Goal: Task Accomplishment & Management: Complete application form

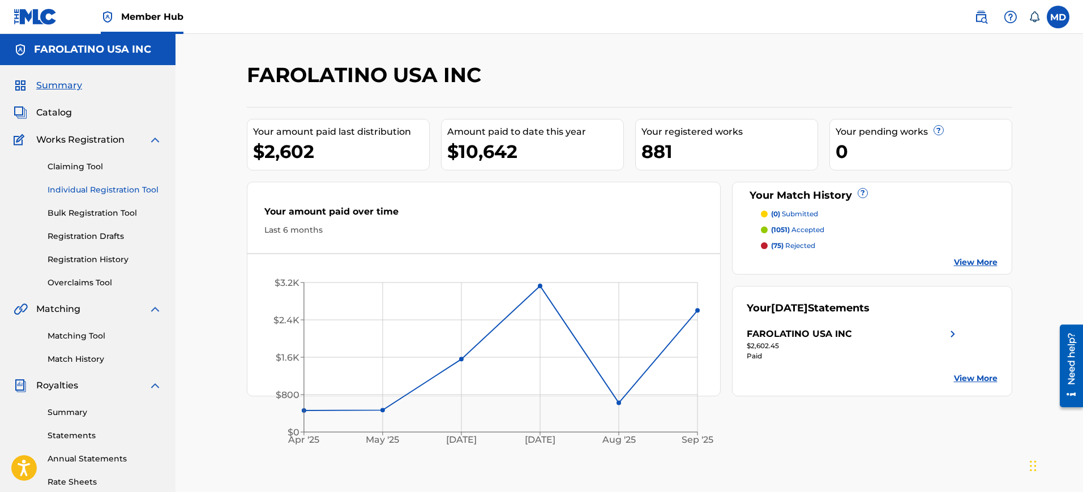
click at [110, 189] on link "Individual Registration Tool" at bounding box center [105, 190] width 114 height 12
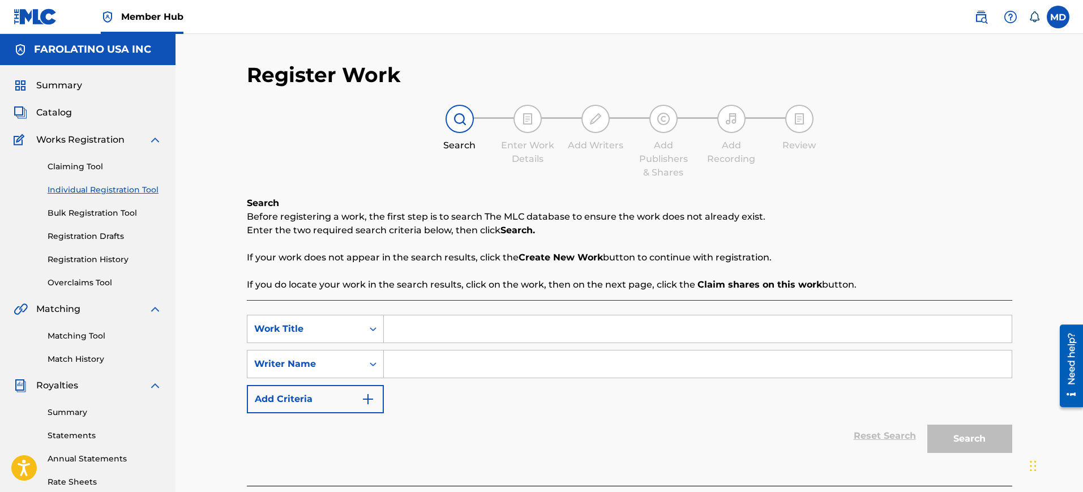
click at [406, 326] on input "Search Form" at bounding box center [698, 328] width 628 height 27
paste input "Celoso"
type input "Celoso"
click at [446, 352] on input "Search Form" at bounding box center [698, 363] width 628 height 27
type input "[PERSON_NAME]"
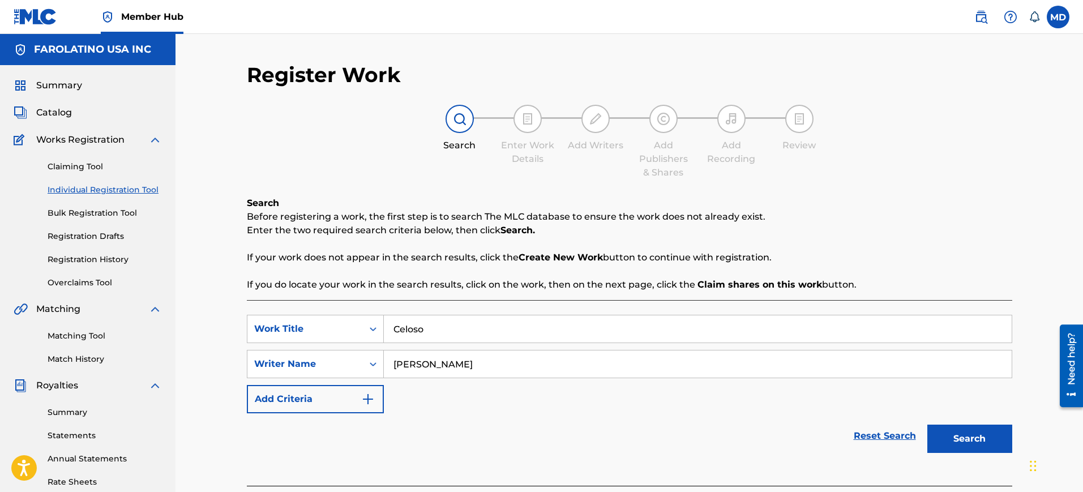
click at [927, 425] on button "Search" at bounding box center [969, 439] width 85 height 28
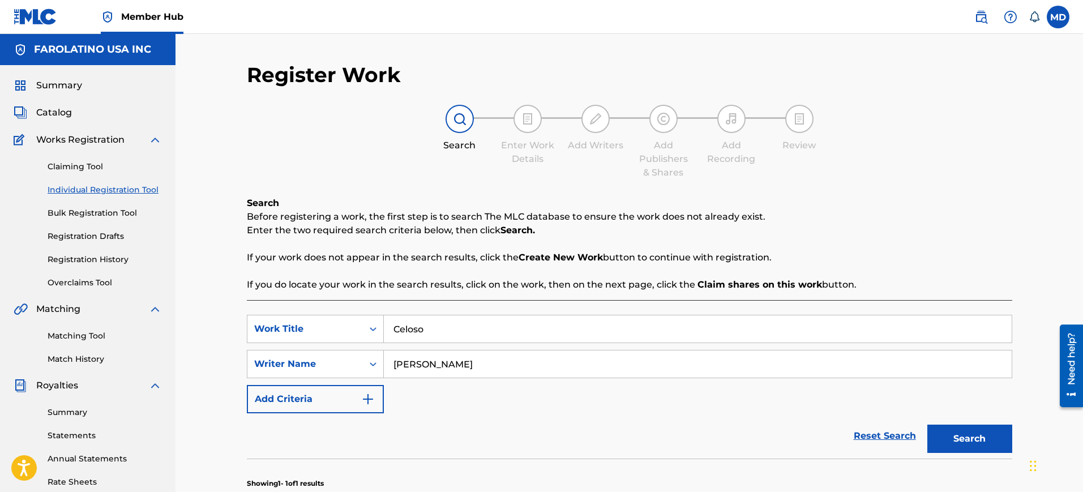
scroll to position [269, 0]
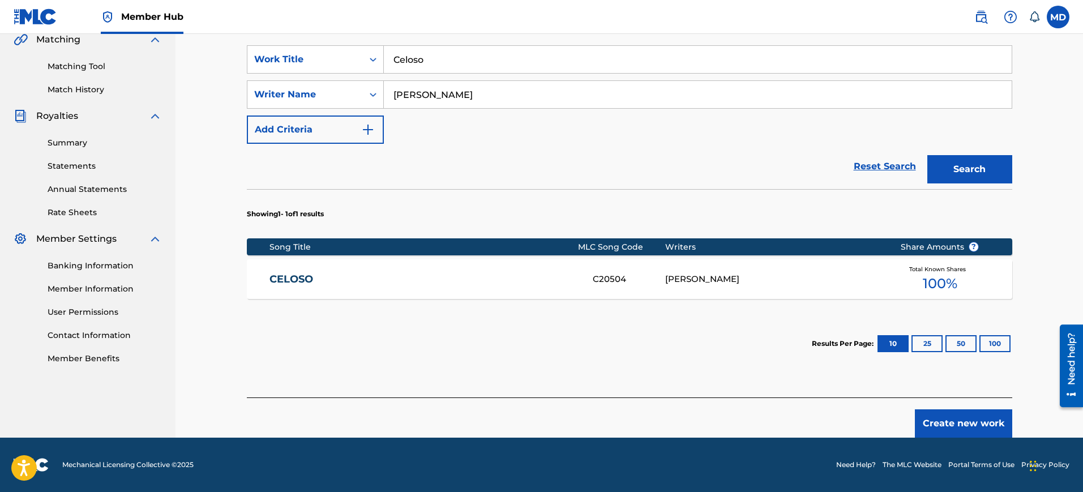
click at [507, 285] on link "CELOSO" at bounding box center [423, 279] width 308 height 13
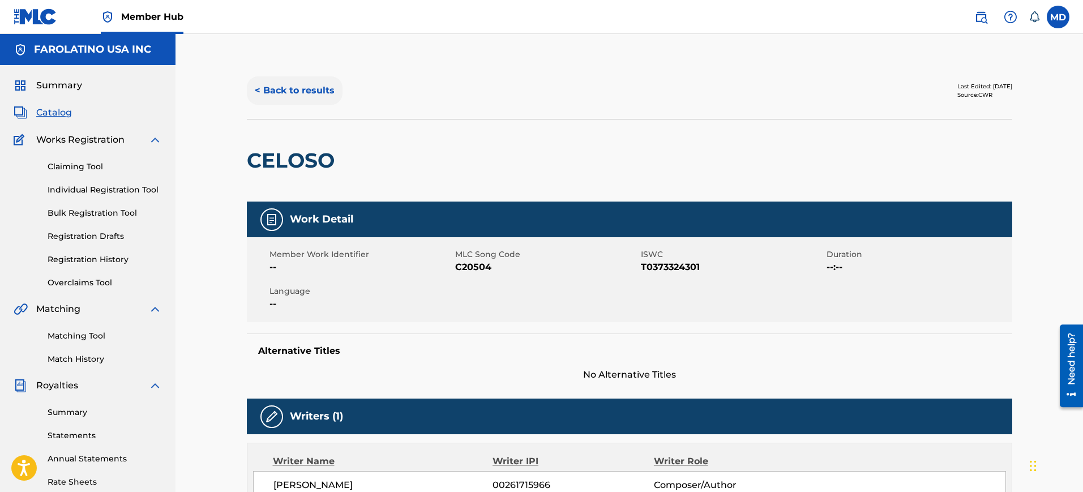
click at [314, 76] on button "< Back to results" at bounding box center [295, 90] width 96 height 28
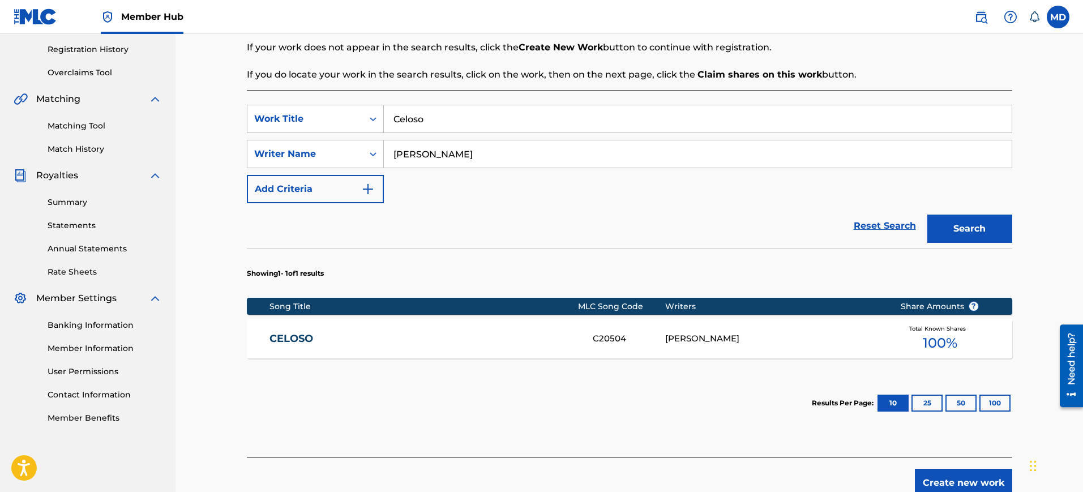
click at [473, 120] on input "Celoso" at bounding box center [698, 118] width 628 height 27
paste input "Solitari"
type input "Solitario"
click at [927, 215] on button "Search" at bounding box center [969, 229] width 85 height 28
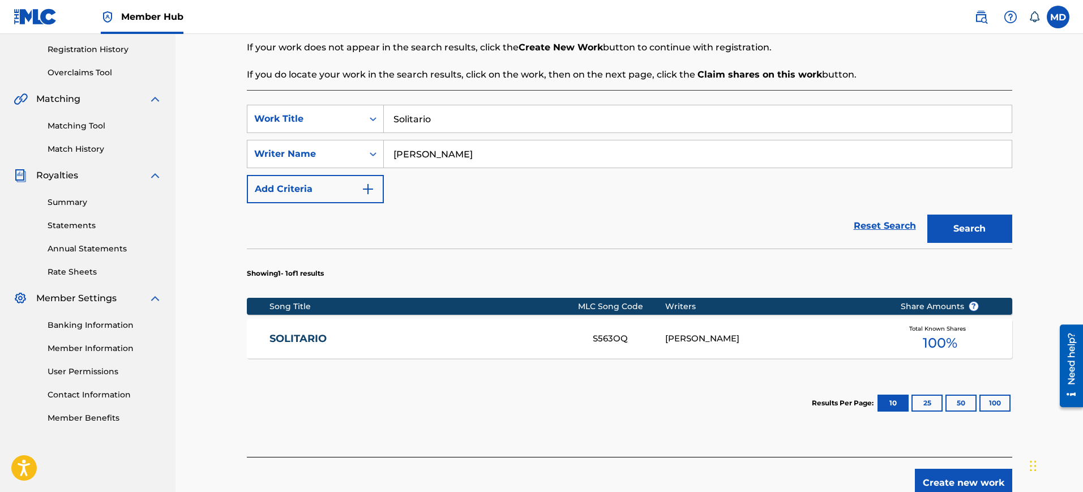
click at [469, 317] on section "Song Title MLC Song Code Writers Share Amounts ? SOLITARIO S563OQ [PERSON_NAME]…" at bounding box center [629, 325] width 765 height 66
click at [473, 335] on link "SOLITARIO" at bounding box center [423, 338] width 308 height 13
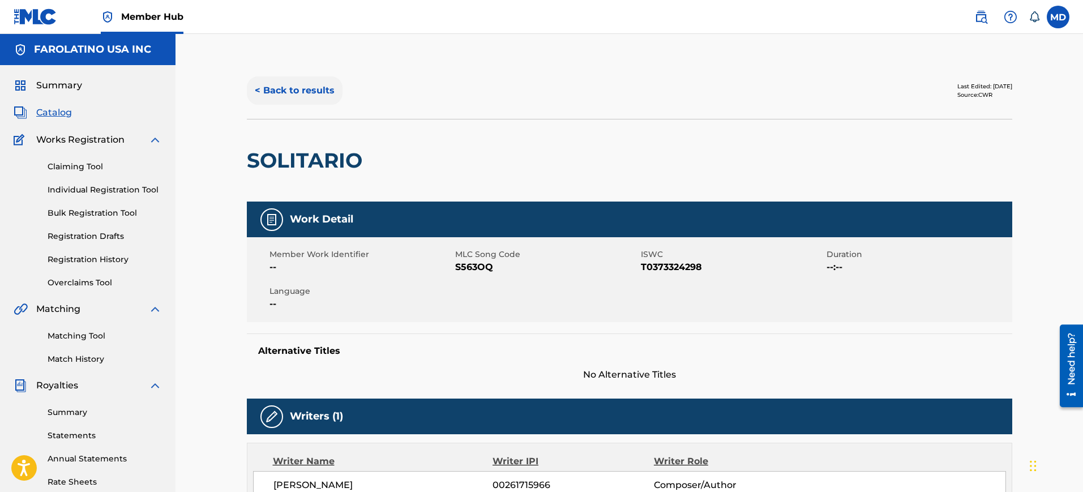
click at [288, 92] on button "< Back to results" at bounding box center [295, 90] width 96 height 28
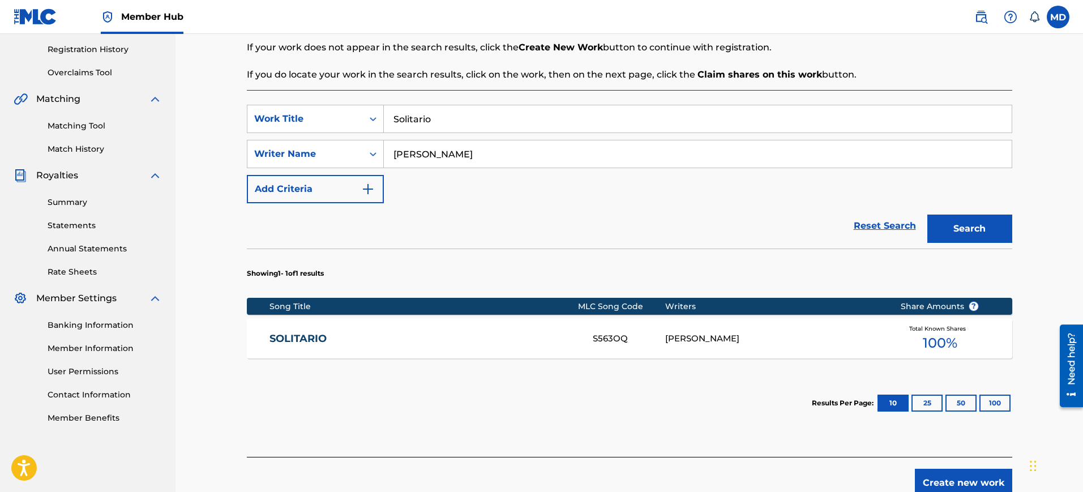
click at [462, 126] on input "Solitario" at bounding box center [698, 118] width 628 height 27
paste input "Catalina"
click at [462, 126] on input "Catalina" at bounding box center [698, 118] width 628 height 27
type input "Catalina"
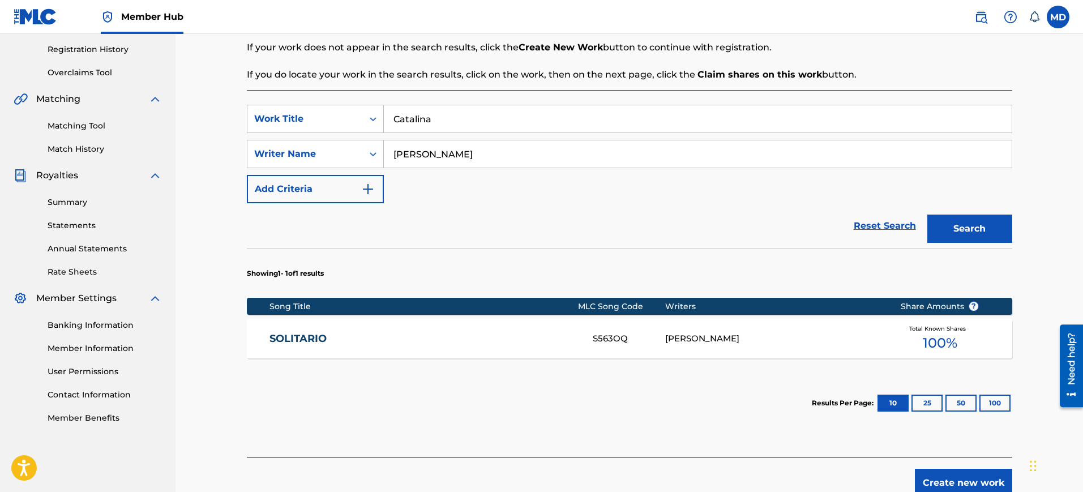
click at [927, 215] on button "Search" at bounding box center [969, 229] width 85 height 28
click at [459, 311] on div "Song Title" at bounding box center [423, 307] width 309 height 12
click at [462, 339] on link "CATALINA" at bounding box center [423, 338] width 308 height 13
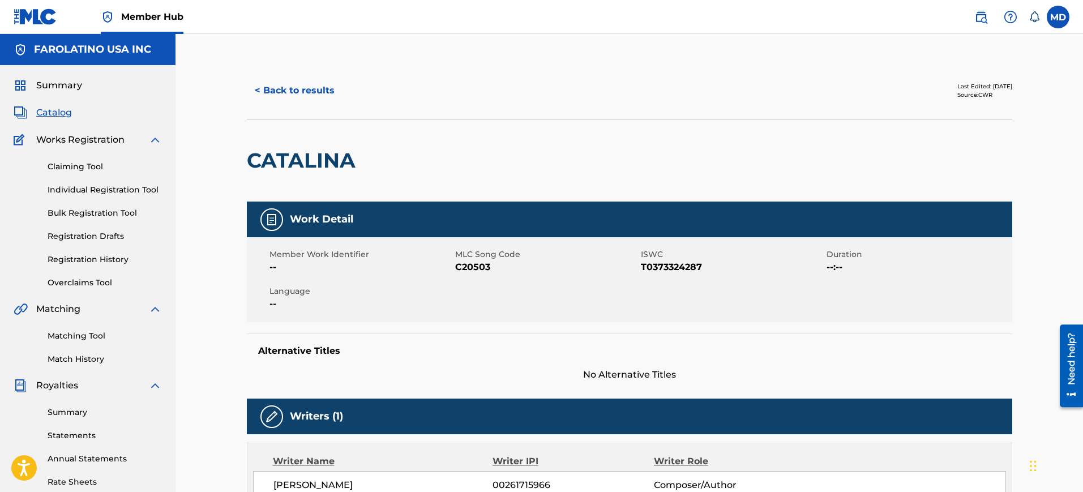
scroll to position [1, 0]
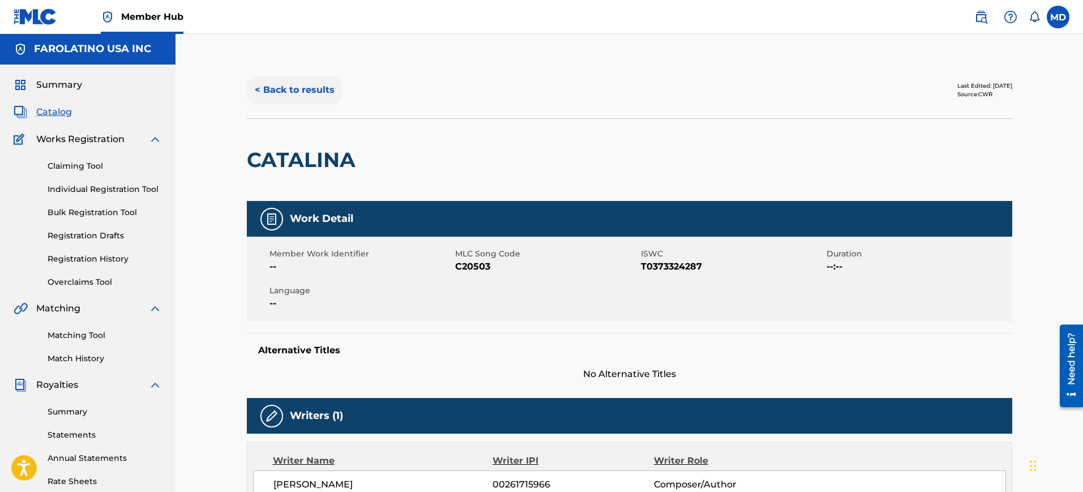
click at [300, 83] on button "< Back to results" at bounding box center [295, 90] width 96 height 28
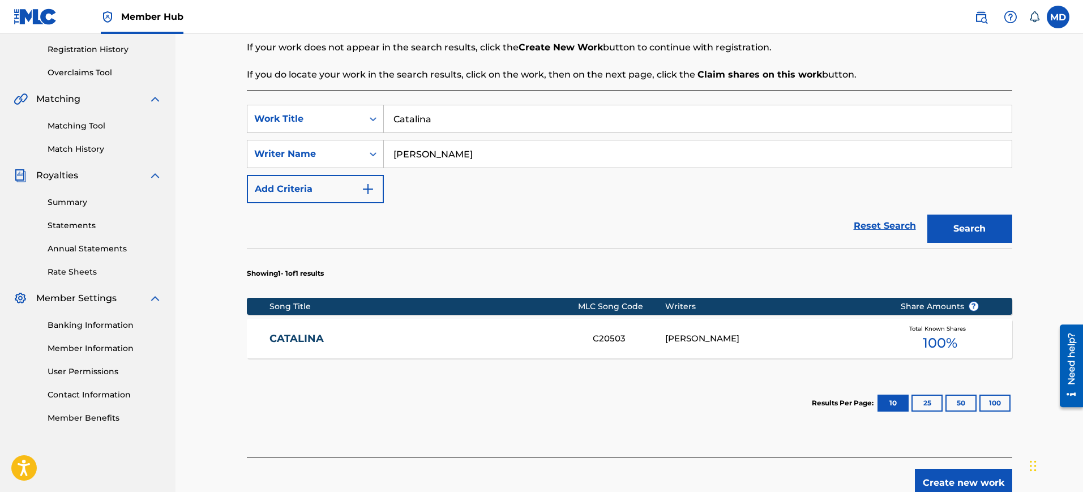
click at [444, 109] on input "Catalina" at bounding box center [698, 118] width 628 height 27
paste input "Ojitos Negros"
click at [444, 109] on input "Ojitos Negros" at bounding box center [698, 118] width 628 height 27
type input "Ojitos Negros"
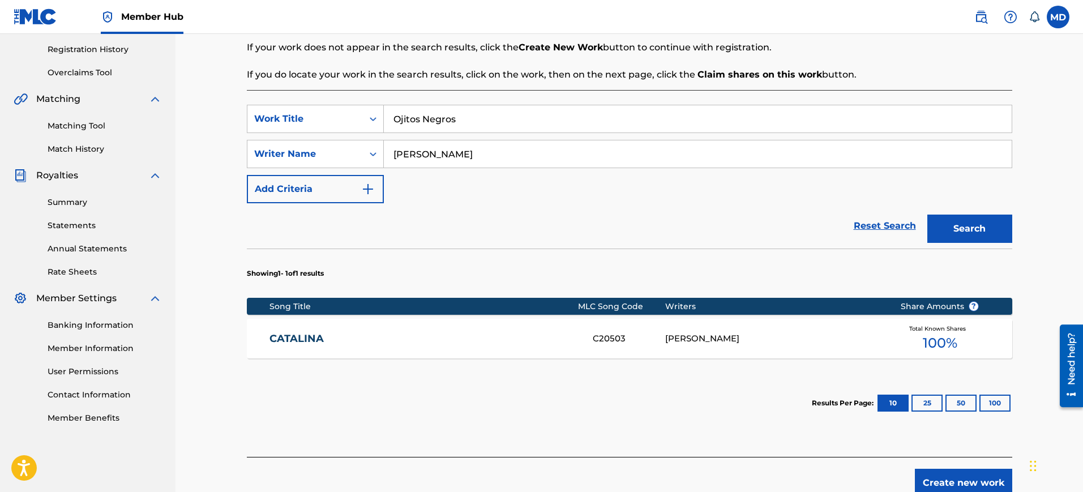
click at [927, 215] on button "Search" at bounding box center [969, 229] width 85 height 28
click at [402, 347] on div "OJITOS NEGROS O08447 [PERSON_NAME] Total Known Shares 100 %" at bounding box center [629, 339] width 765 height 40
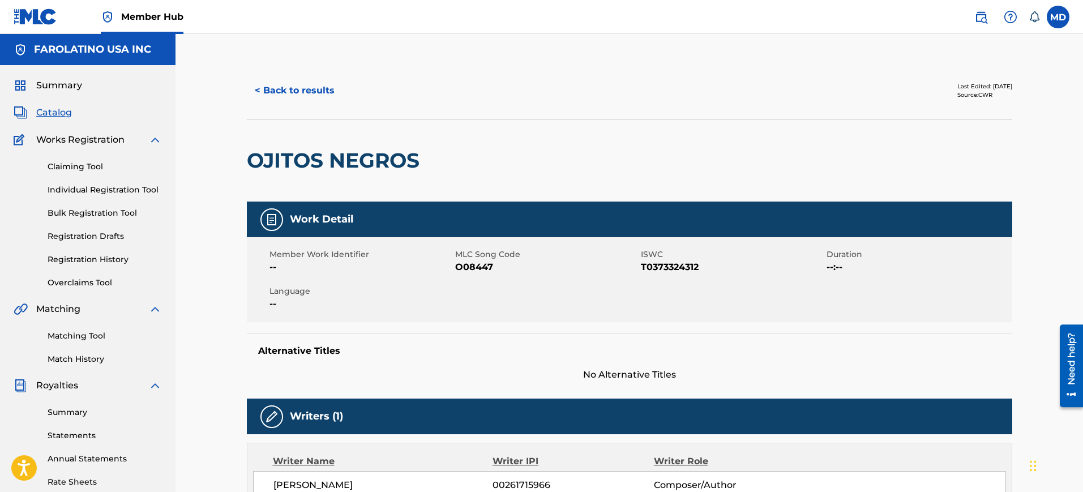
click at [314, 76] on button "< Back to results" at bounding box center [295, 90] width 96 height 28
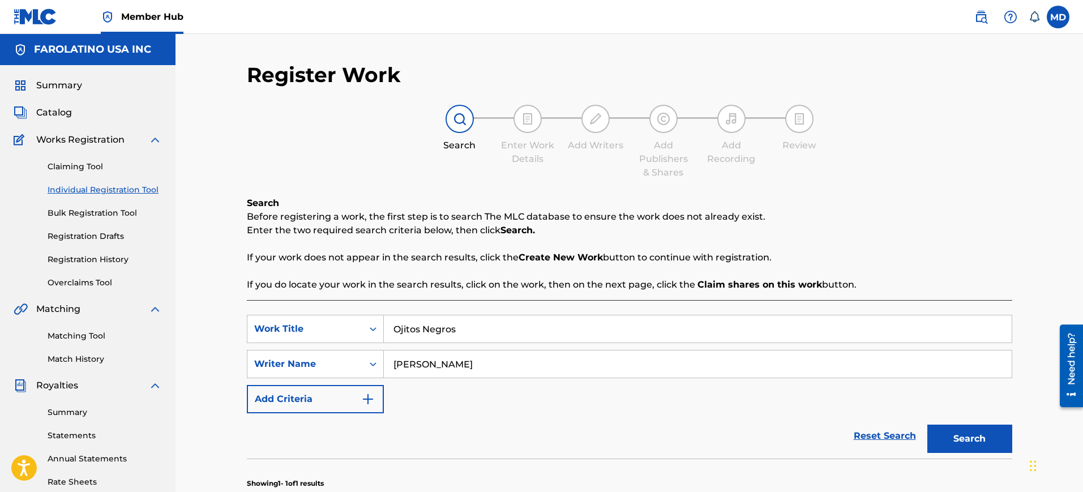
scroll to position [210, 0]
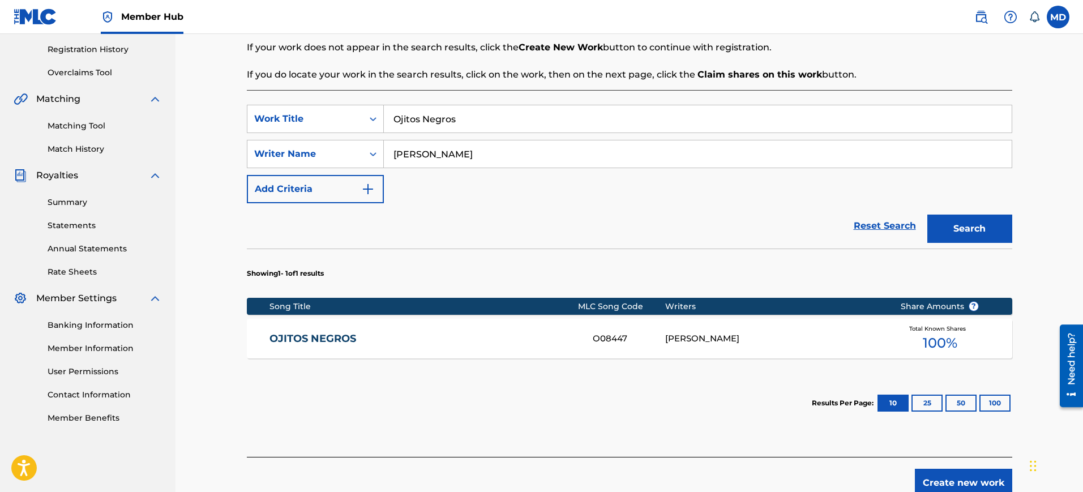
click at [472, 119] on input "Ojitos Negros" at bounding box center [698, 118] width 628 height 27
paste input "[PERSON_NAME] Sin Tu Amor"
click at [472, 119] on input "[PERSON_NAME] Sin Tu Amor" at bounding box center [698, 118] width 628 height 27
type input "[PERSON_NAME] Sin Tu Amor"
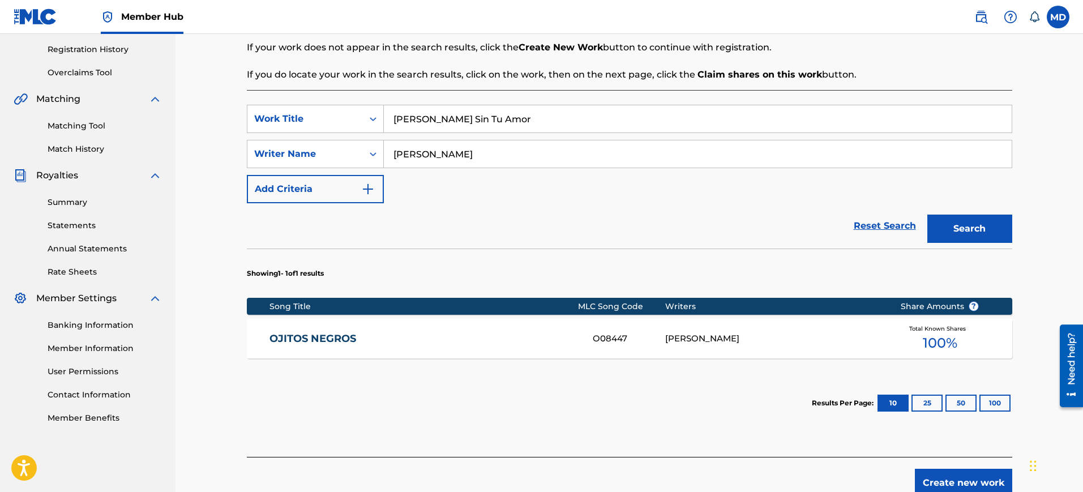
click at [927, 215] on button "Search" at bounding box center [969, 229] width 85 height 28
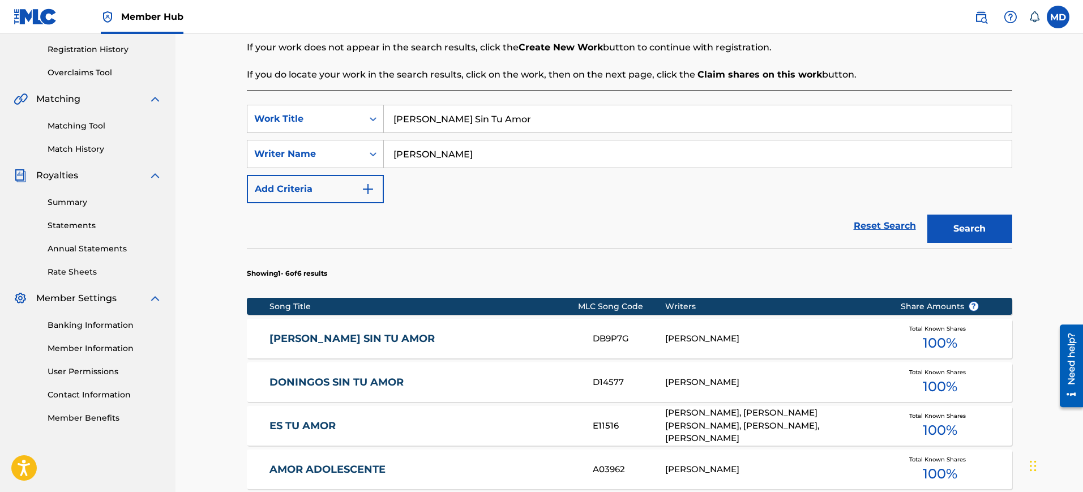
click at [382, 344] on link "[PERSON_NAME] SIN TU AMOR" at bounding box center [423, 338] width 308 height 13
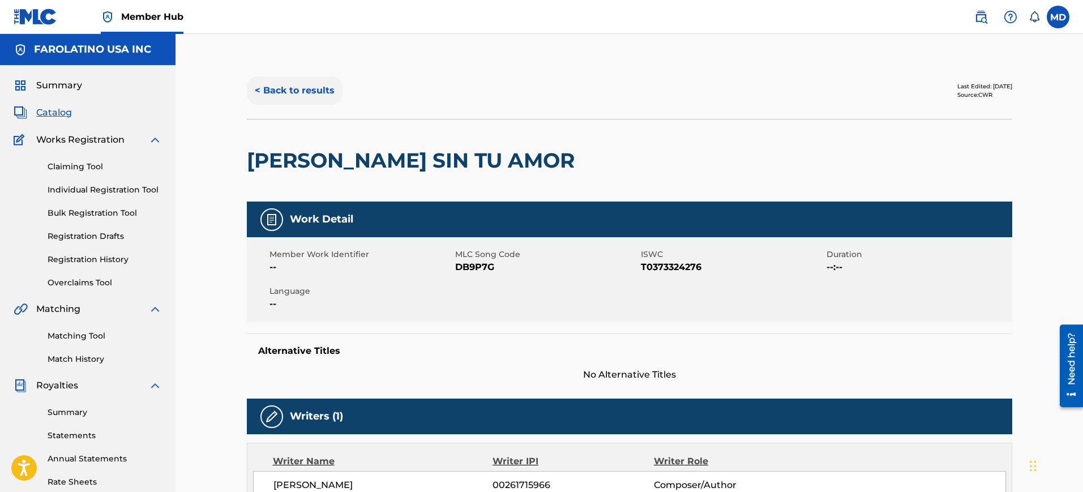
click at [296, 92] on button "< Back to results" at bounding box center [295, 90] width 96 height 28
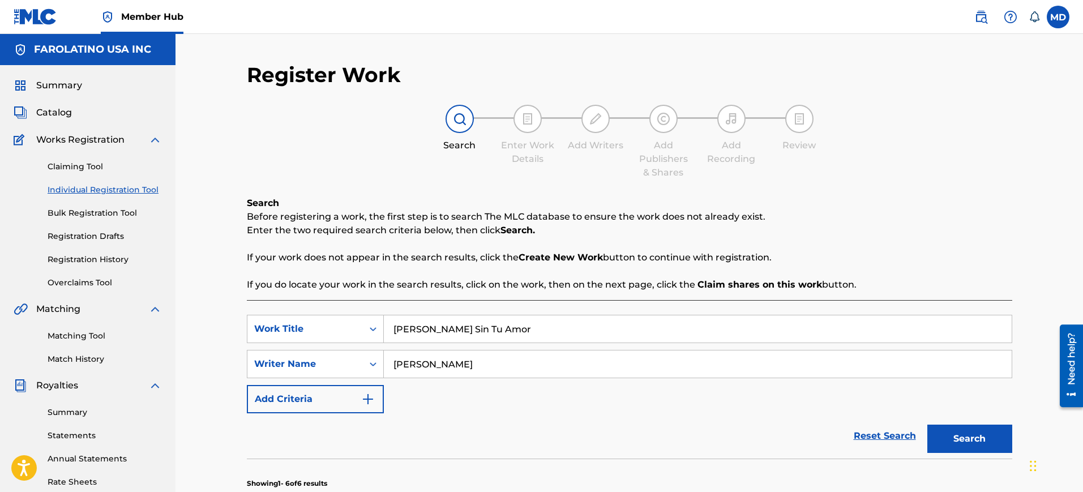
scroll to position [210, 0]
